Goal: Navigation & Orientation: Find specific page/section

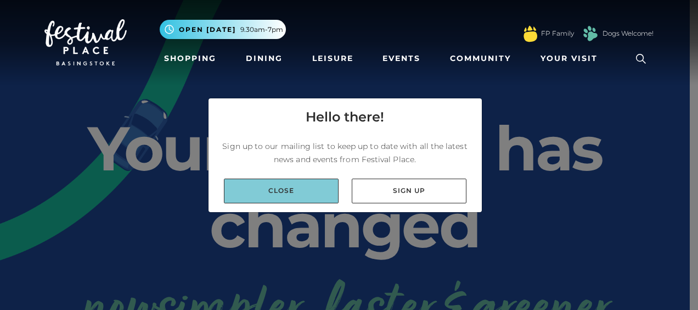
click at [276, 186] on link "Close" at bounding box center [281, 190] width 115 height 25
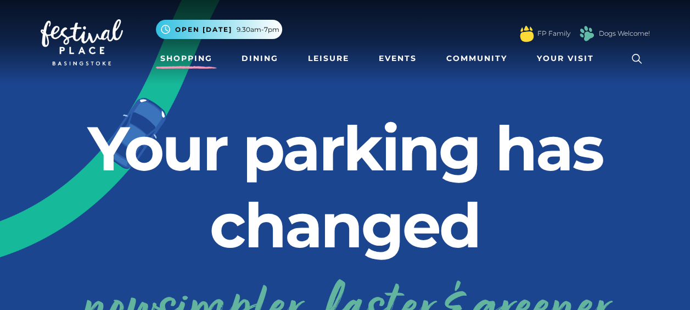
click at [192, 58] on link "Shopping" at bounding box center [186, 58] width 61 height 20
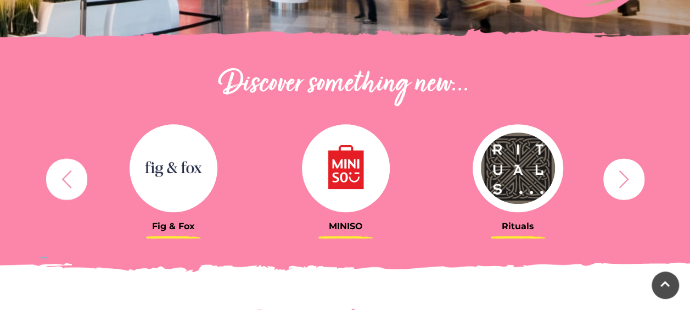
scroll to position [343, 0]
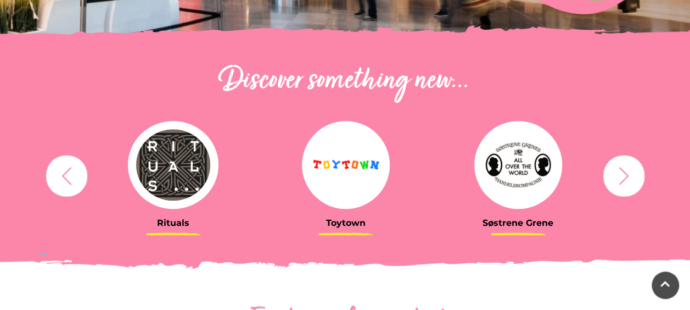
click at [628, 182] on icon "button" at bounding box center [624, 175] width 20 height 20
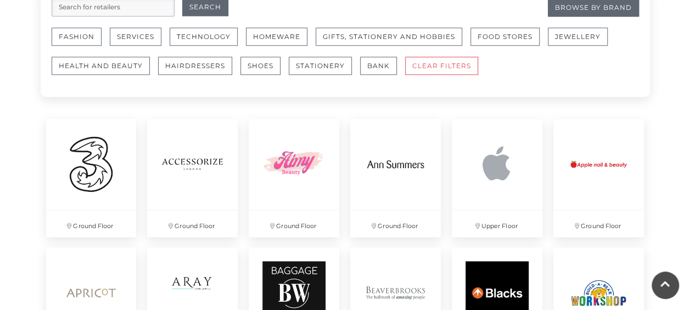
scroll to position [705, 0]
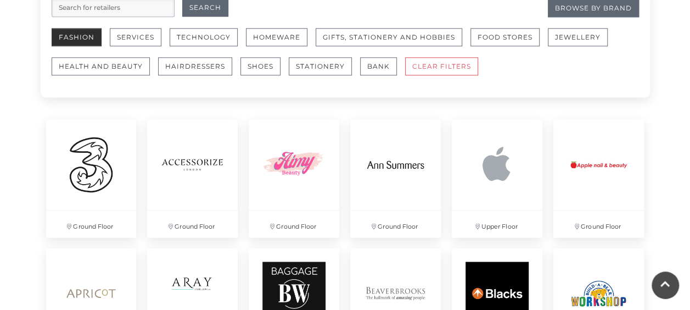
click at [77, 32] on button "Fashion" at bounding box center [77, 37] width 50 height 18
